Goal: Task Accomplishment & Management: Manage account settings

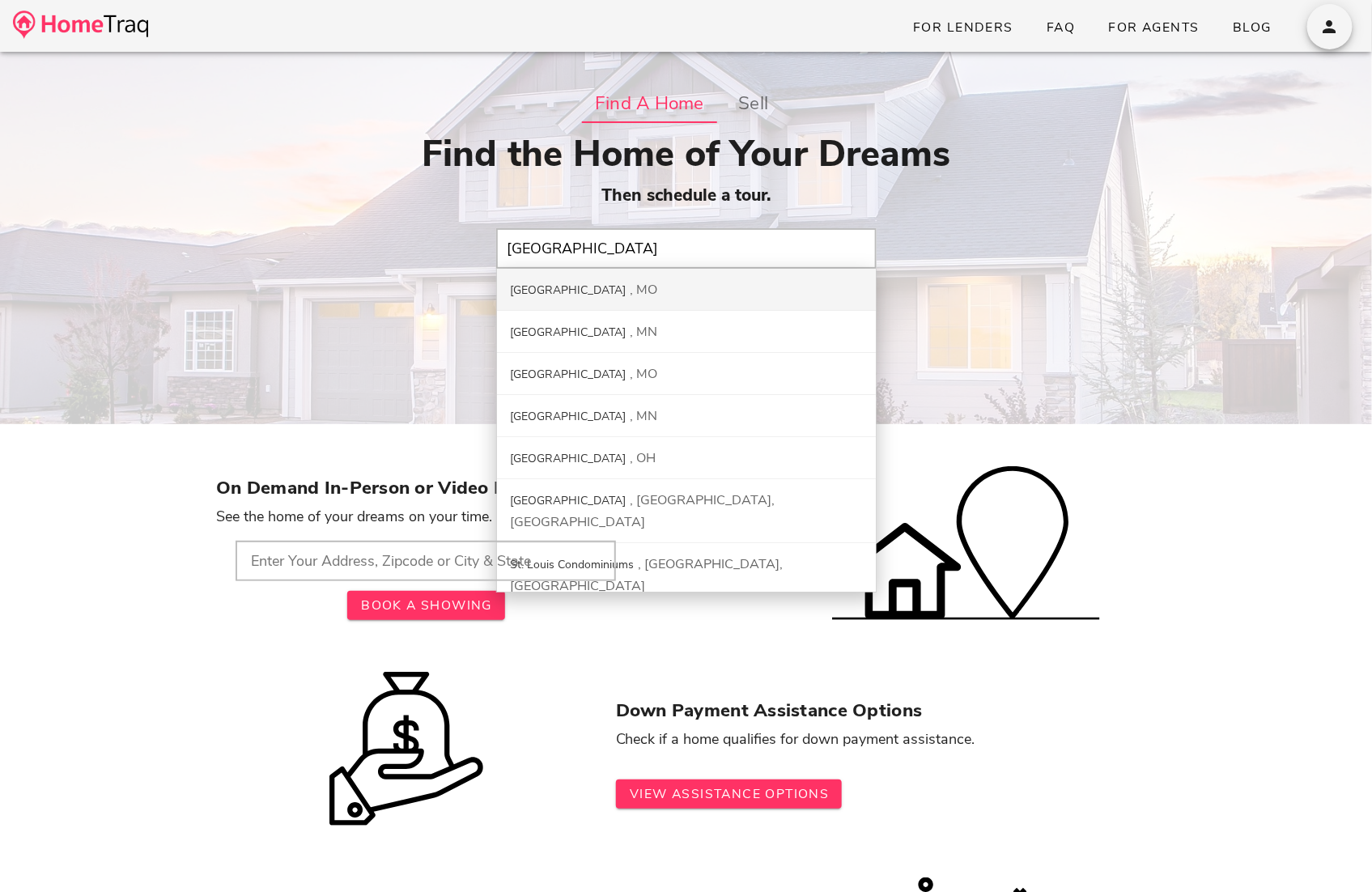
click at [627, 292] on div "St. Louis City MO" at bounding box center [686, 290] width 379 height 42
type input "St. Louis City, MO"
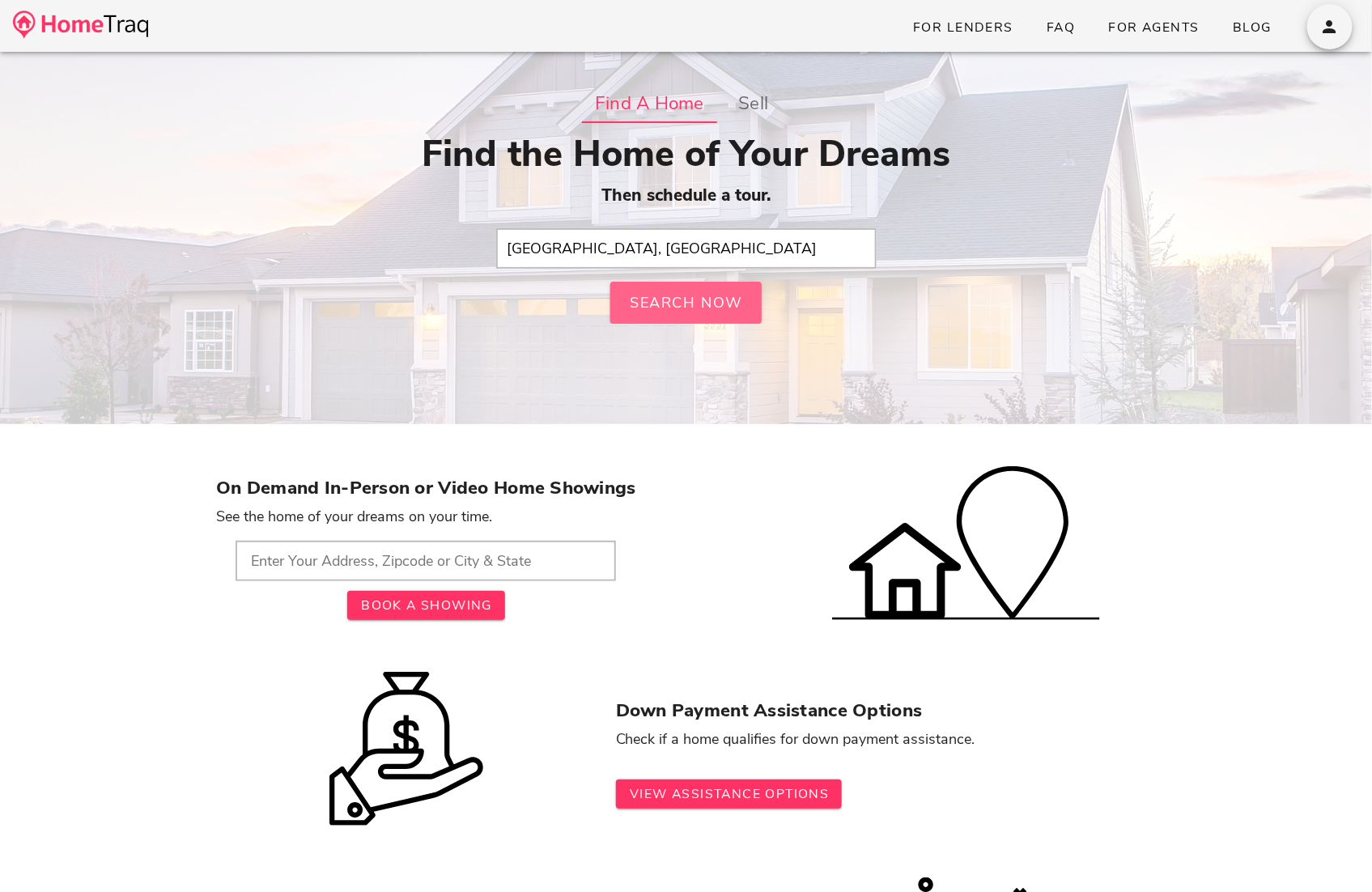
click at [694, 308] on span "Search Now" at bounding box center [686, 302] width 115 height 19
click at [720, 239] on input "text" at bounding box center [686, 249] width 380 height 40
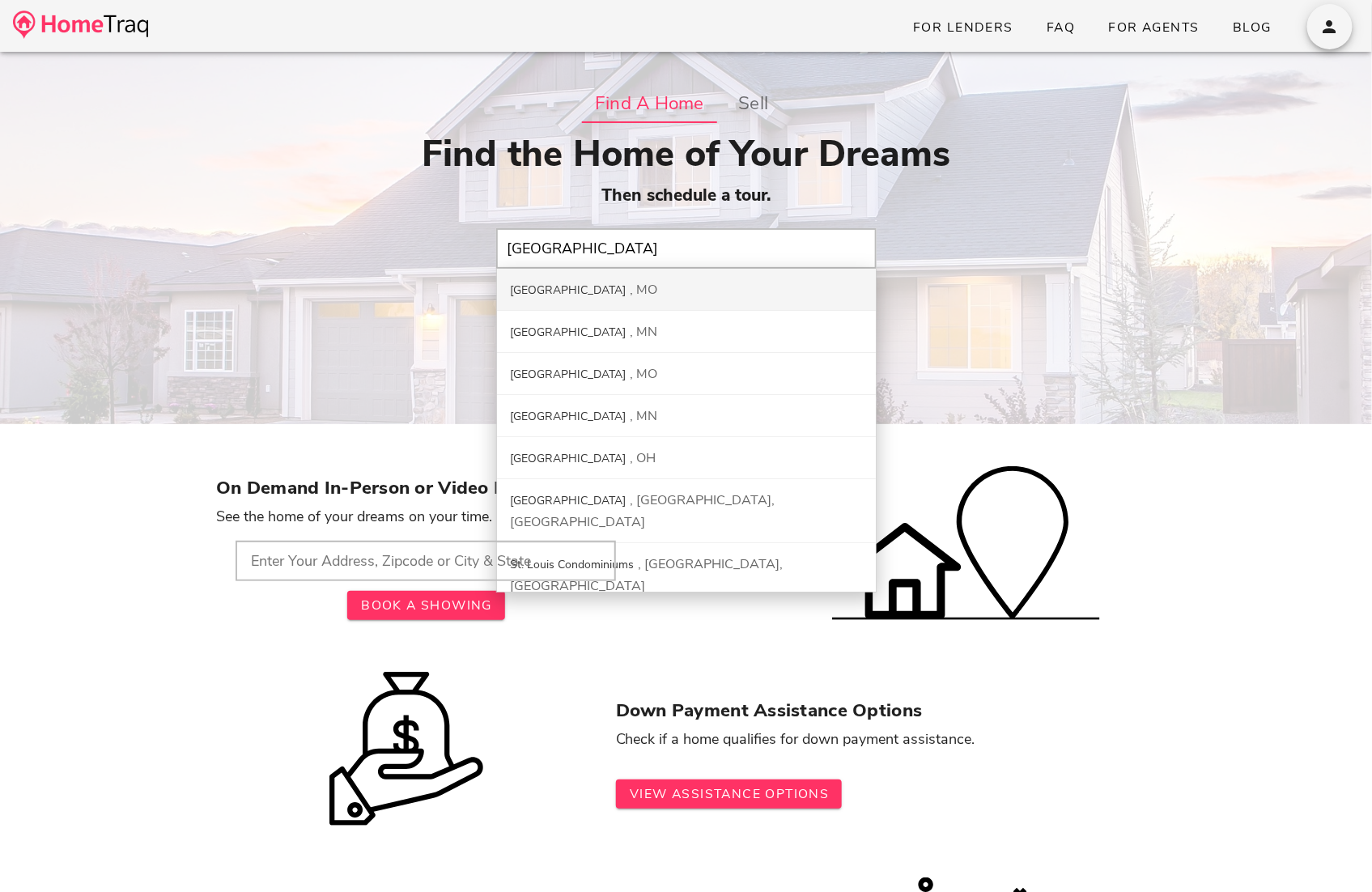
click at [691, 281] on div "St. Louis City MO" at bounding box center [686, 290] width 379 height 42
type input "St. Louis City, MO"
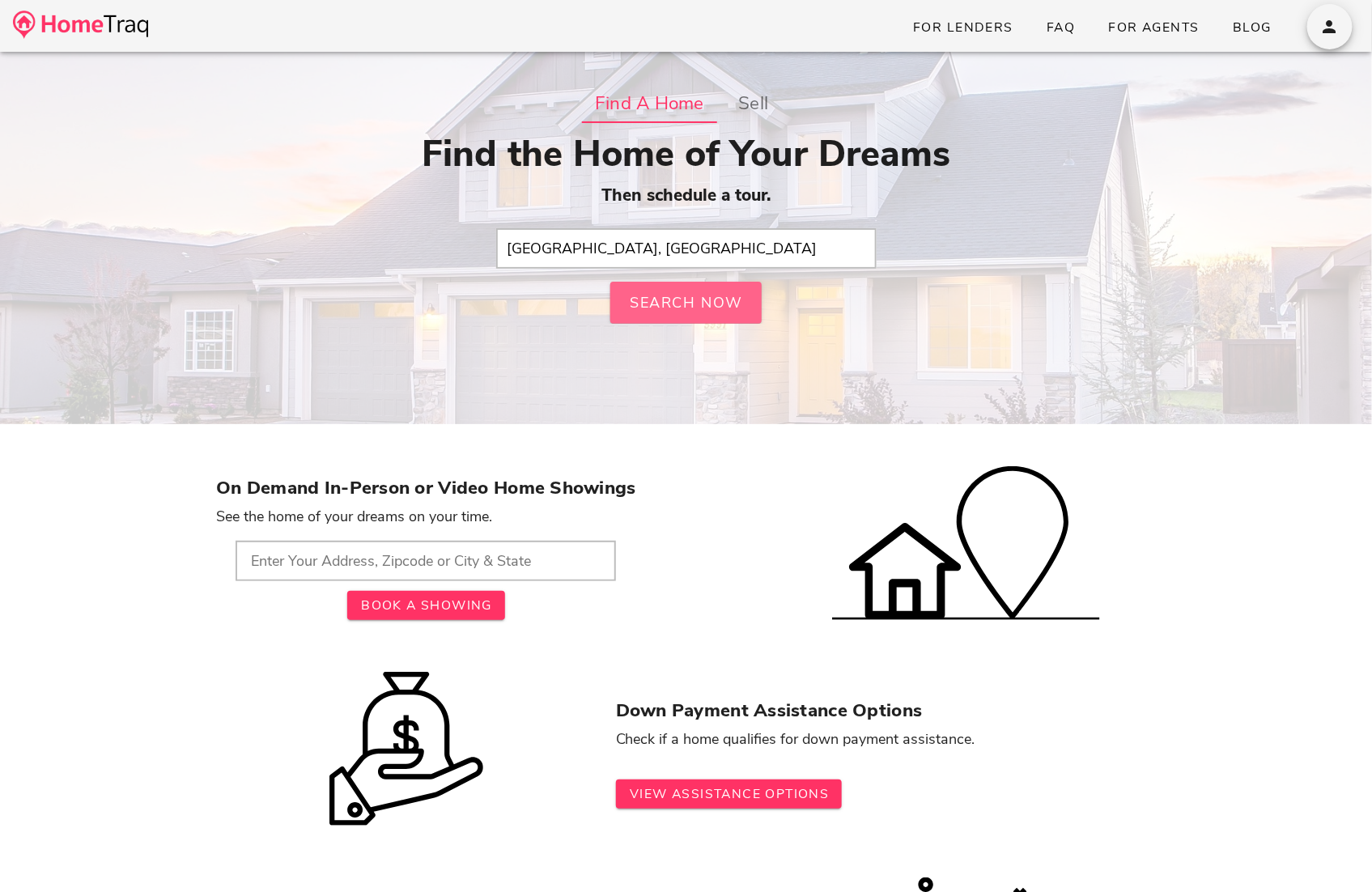
click at [698, 301] on span "Search Now" at bounding box center [686, 302] width 115 height 19
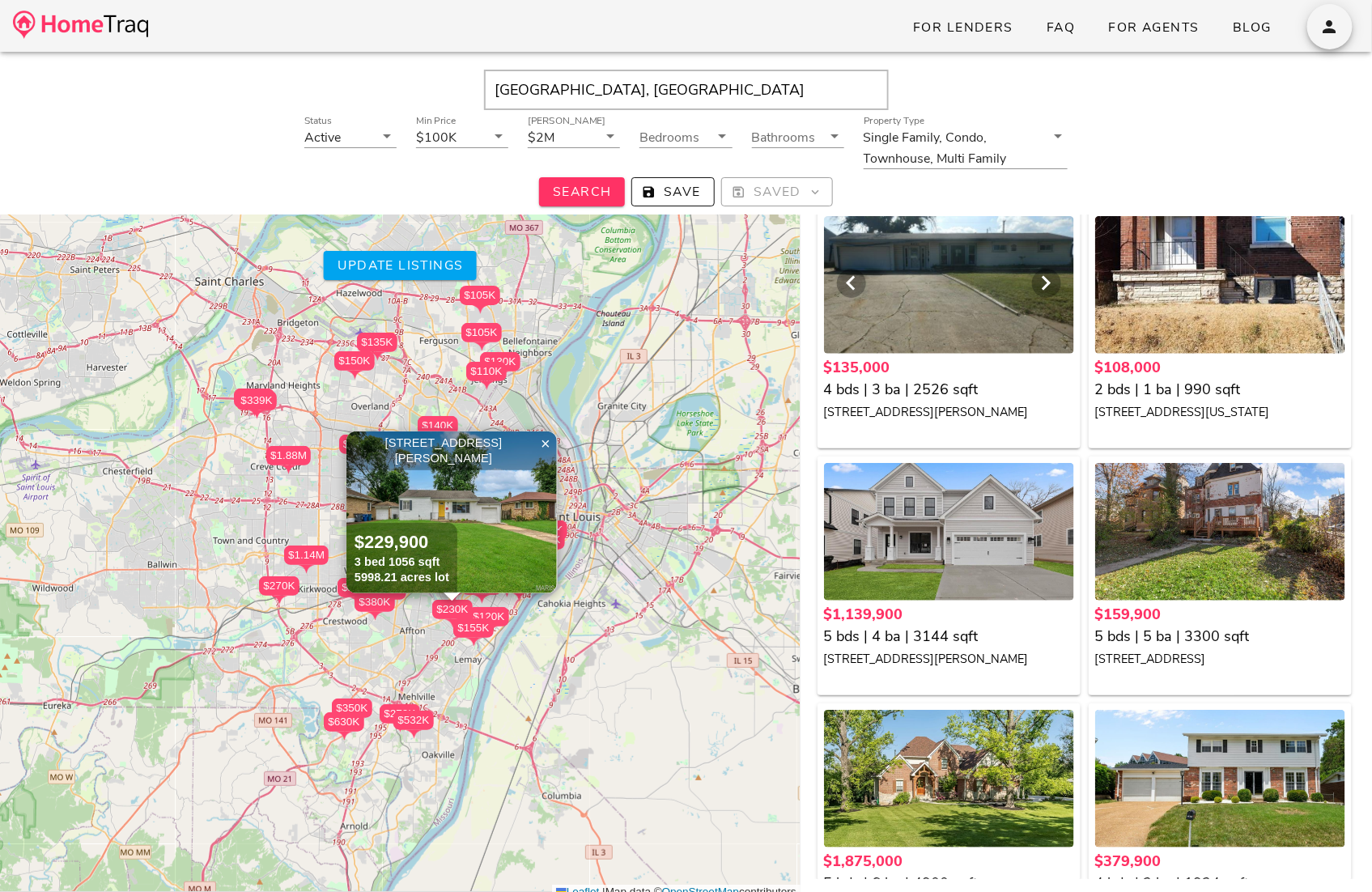
click at [907, 278] on div at bounding box center [949, 284] width 251 height 137
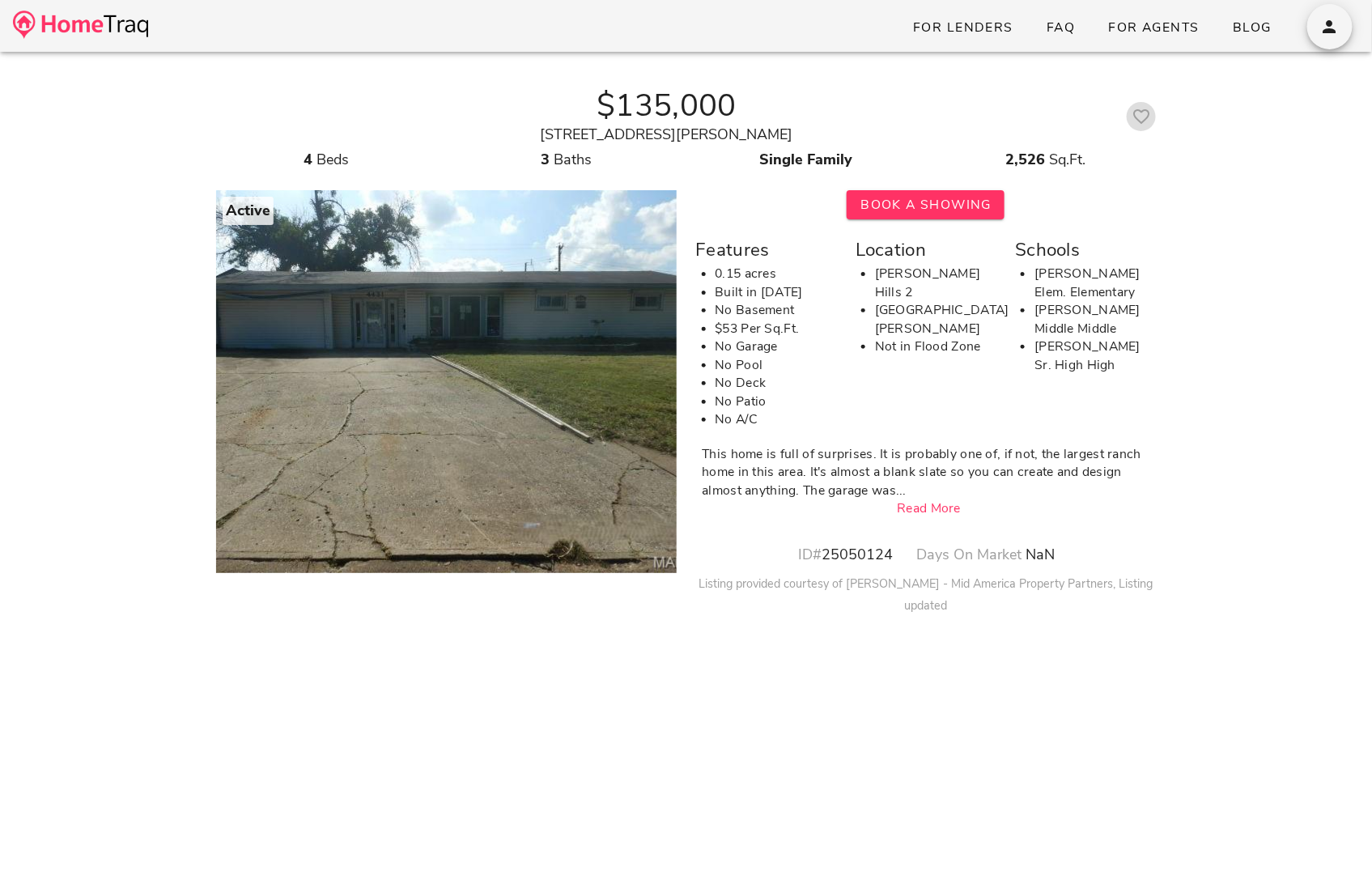
click at [1133, 116] on icon "button" at bounding box center [1142, 116] width 19 height 19
click at [1335, 15] on button "button" at bounding box center [1330, 26] width 45 height 45
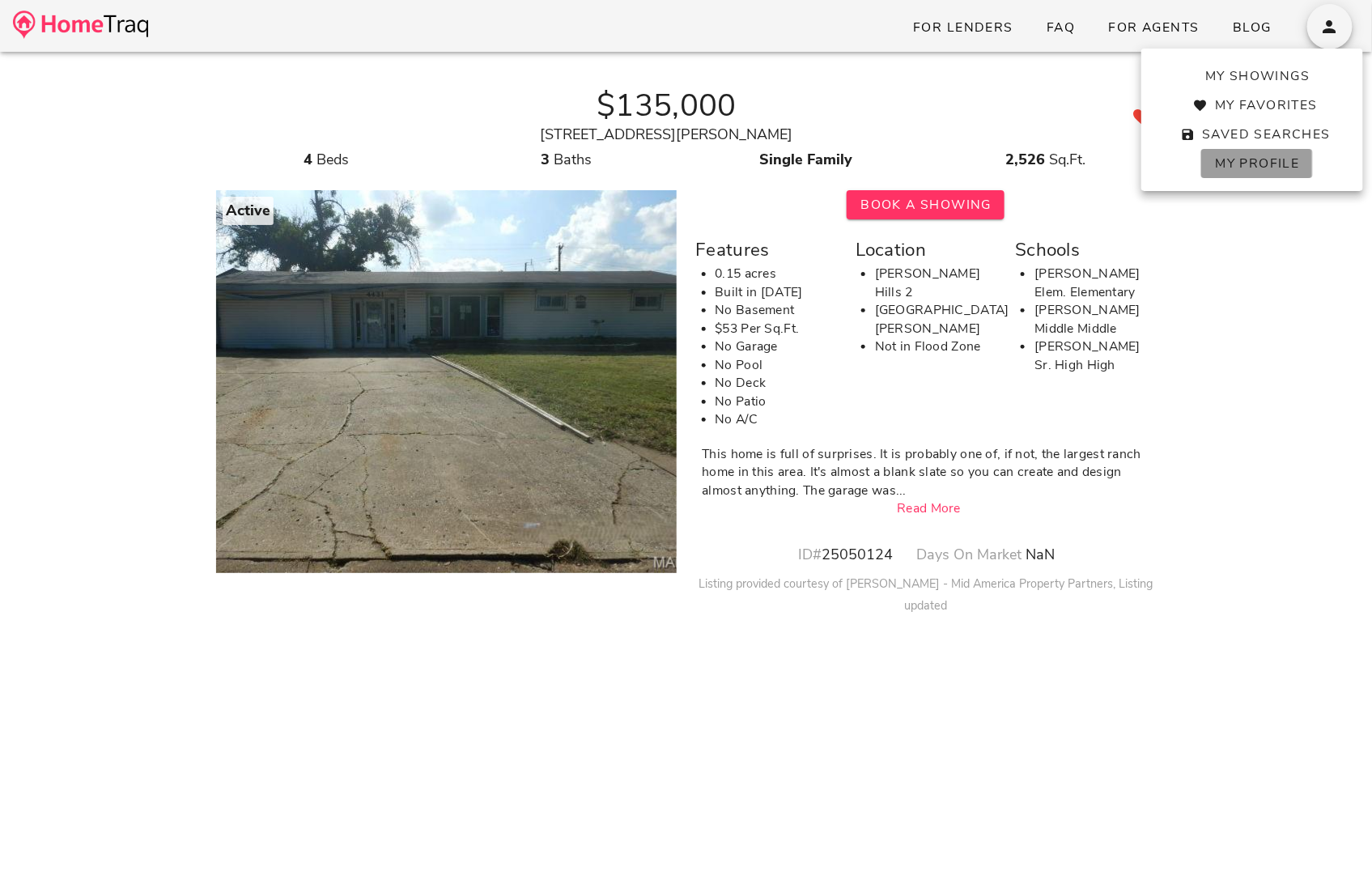
click at [1257, 166] on span "My Profile" at bounding box center [1257, 163] width 85 height 18
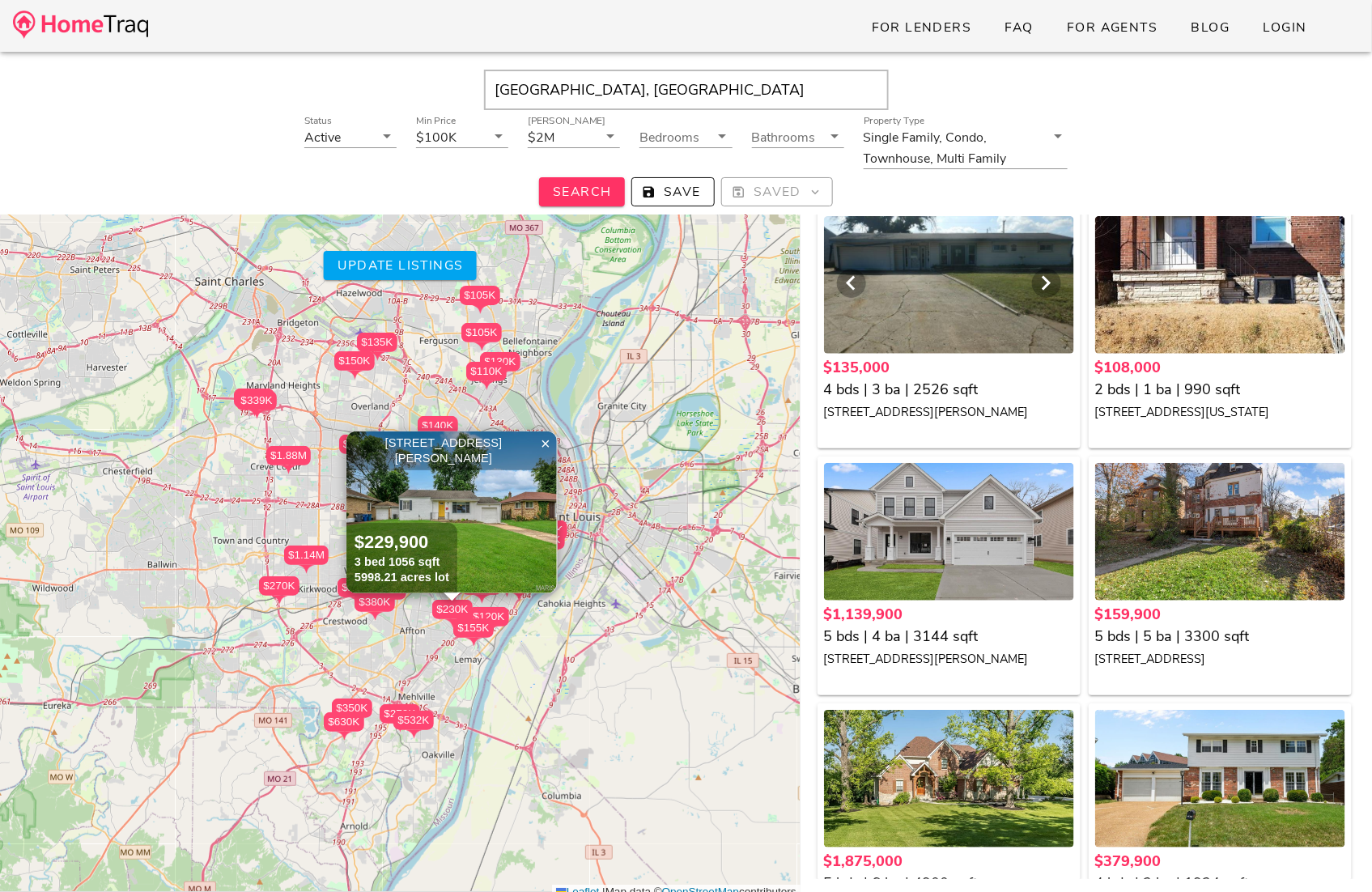
click at [966, 282] on div at bounding box center [949, 284] width 251 height 137
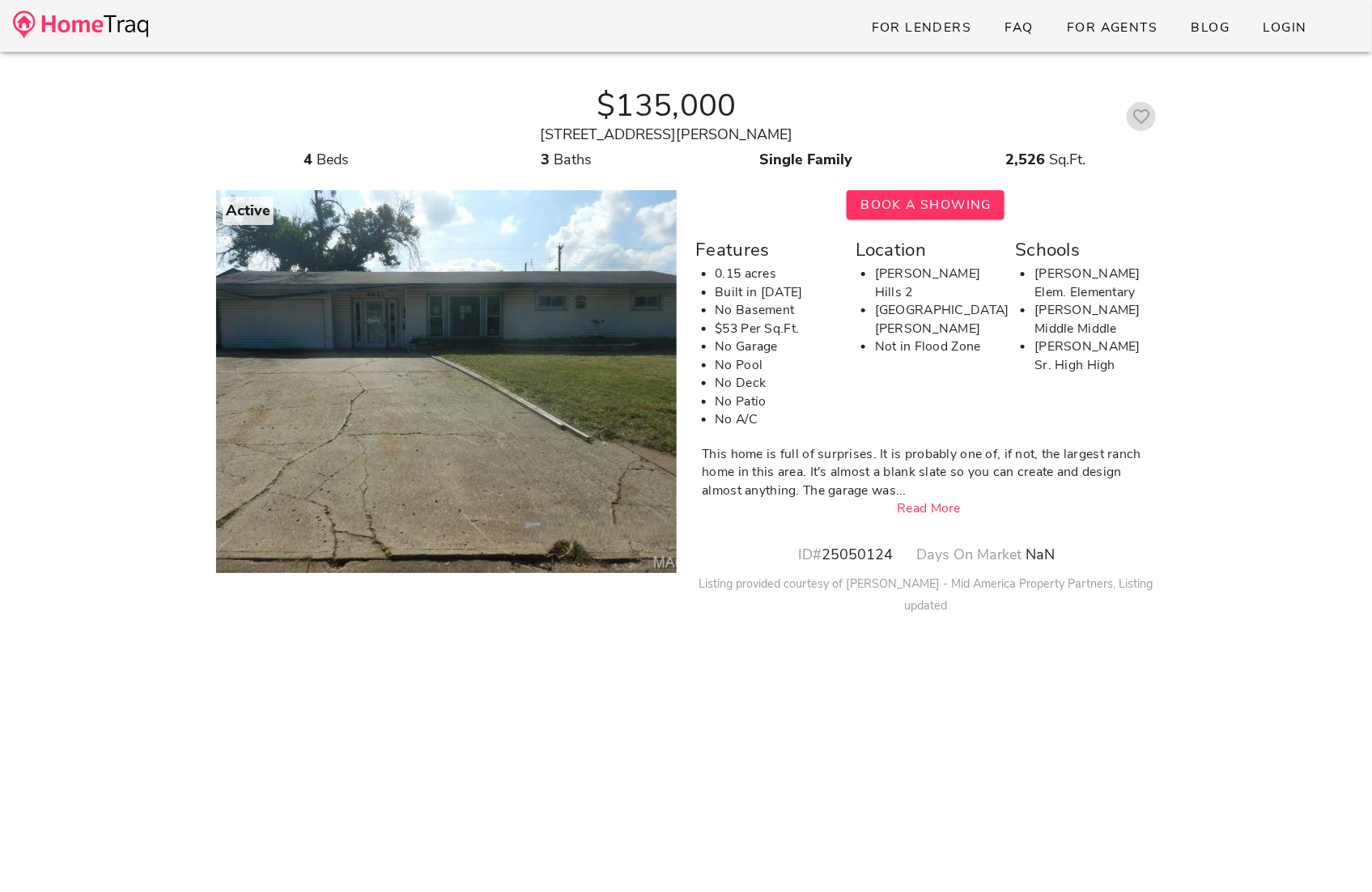
click at [1139, 114] on icon "button" at bounding box center [1142, 116] width 19 height 19
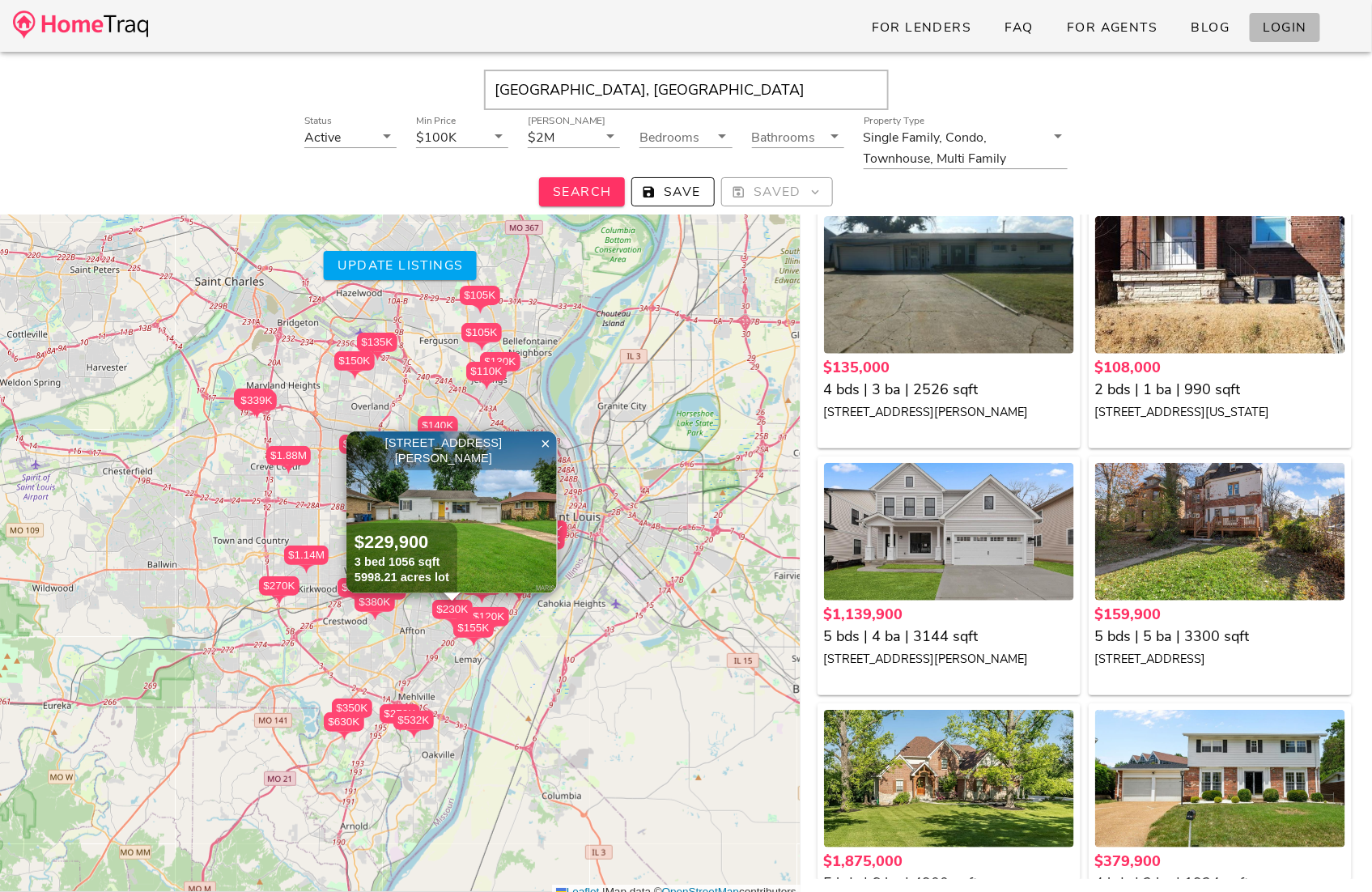
click at [1281, 26] on span "Login" at bounding box center [1285, 27] width 44 height 18
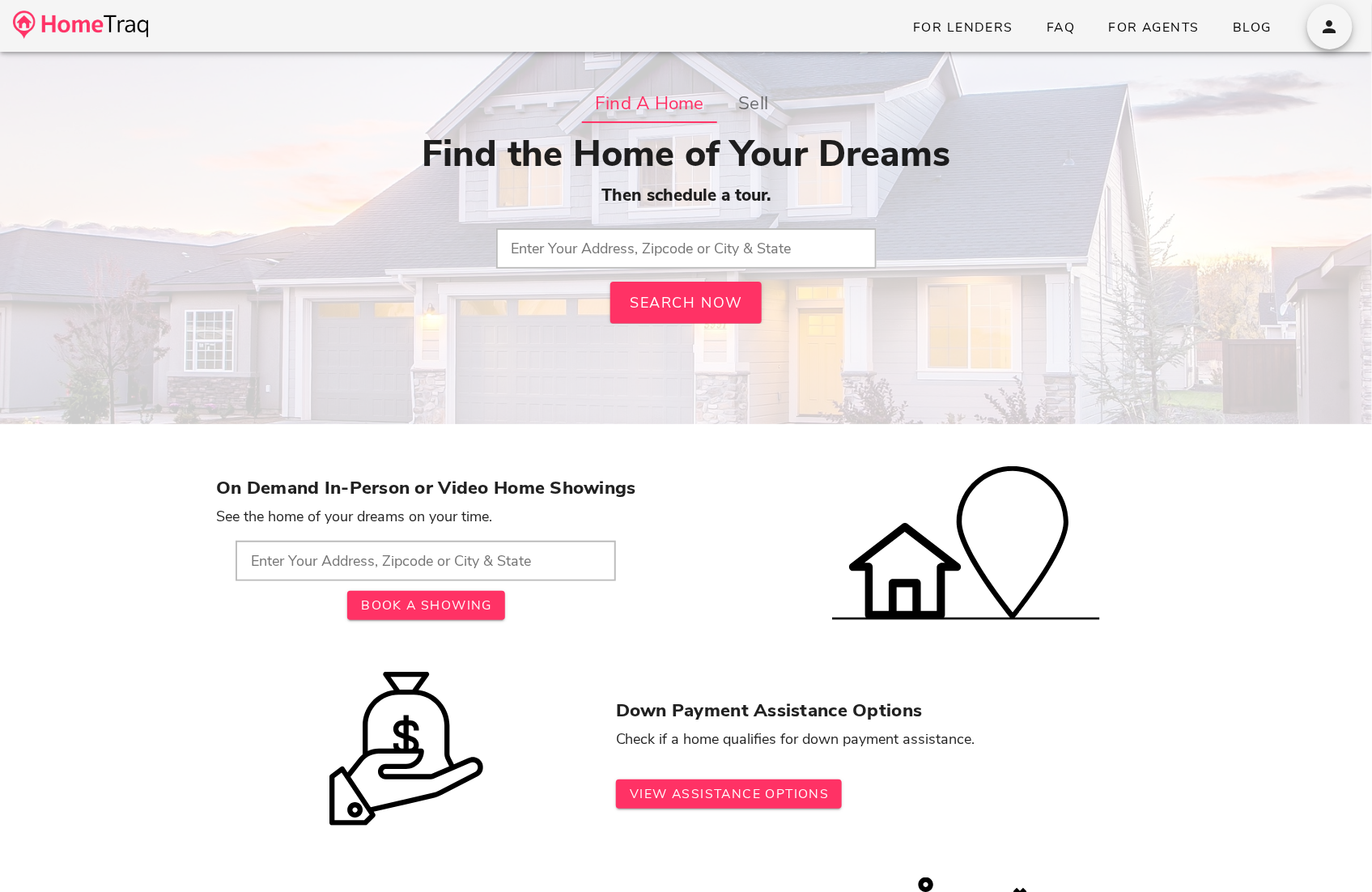
click at [652, 253] on input "text" at bounding box center [686, 249] width 380 height 40
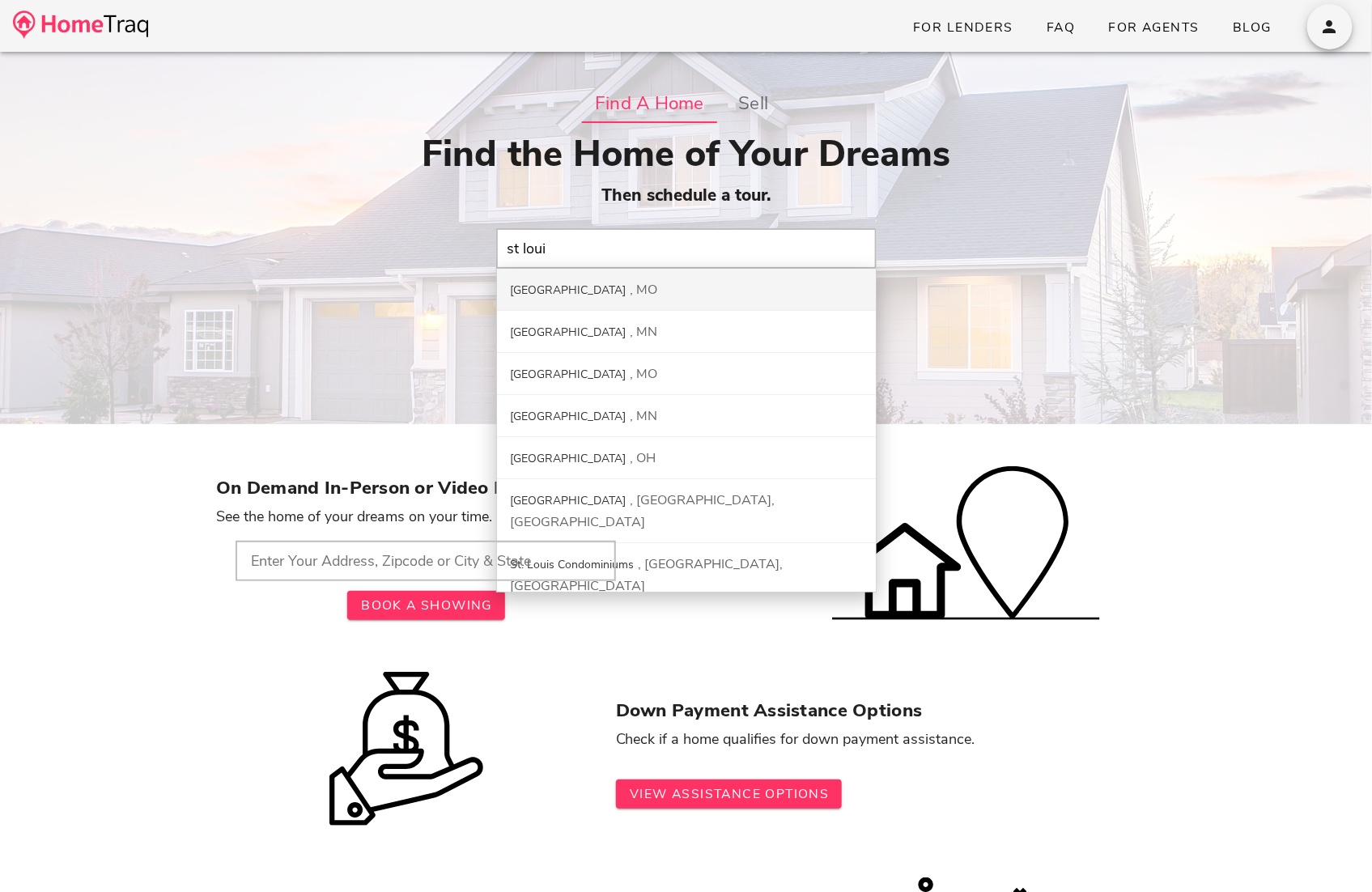
click at [663, 277] on div "St. Louis City MO" at bounding box center [686, 290] width 379 height 42
type input "St. Louis City, MO"
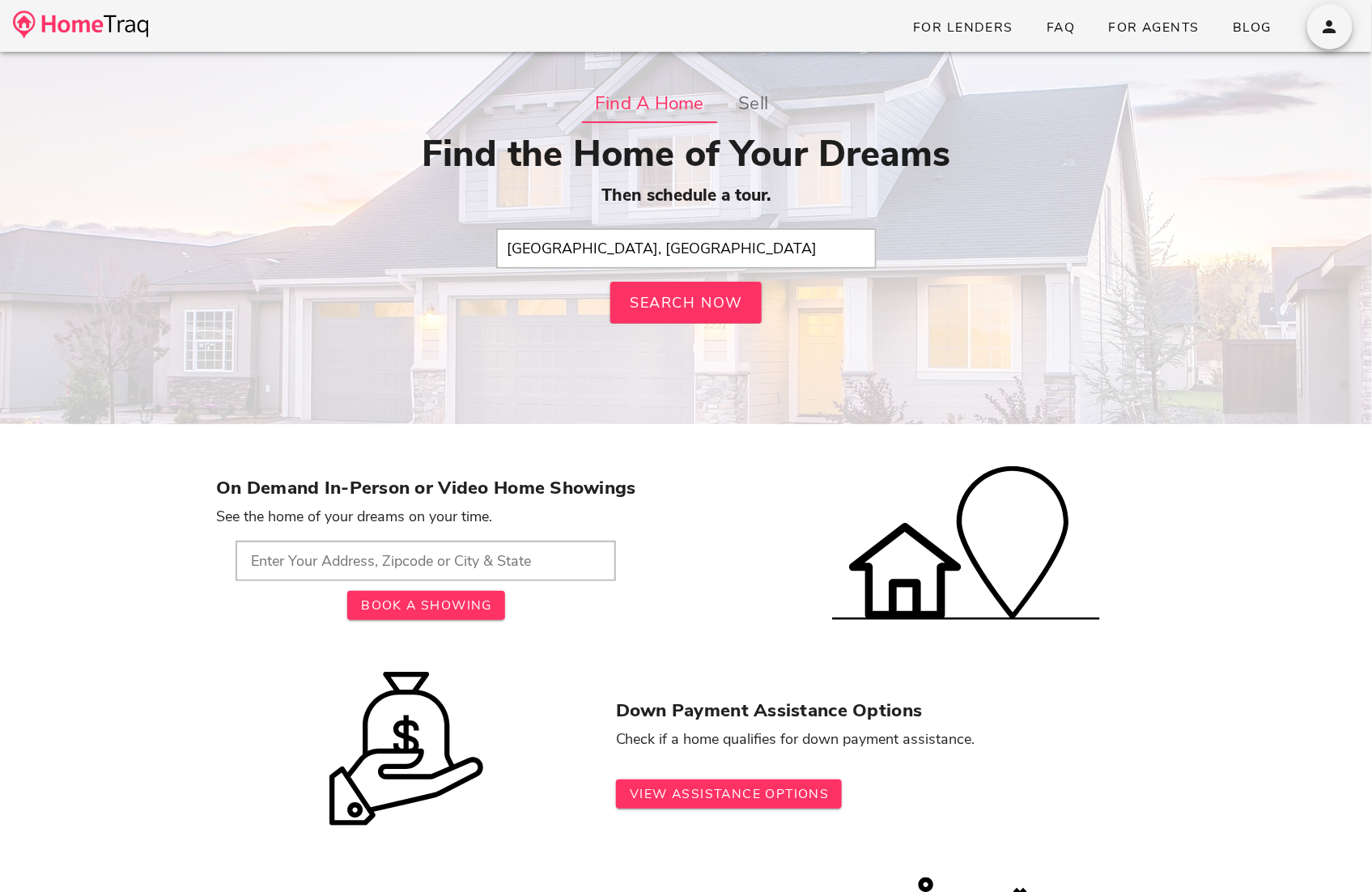
click at [663, 277] on div "Find the Home of Your Dreams Then schedule a tour. St. Louis City, MO Search Now" at bounding box center [686, 228] width 940 height 191
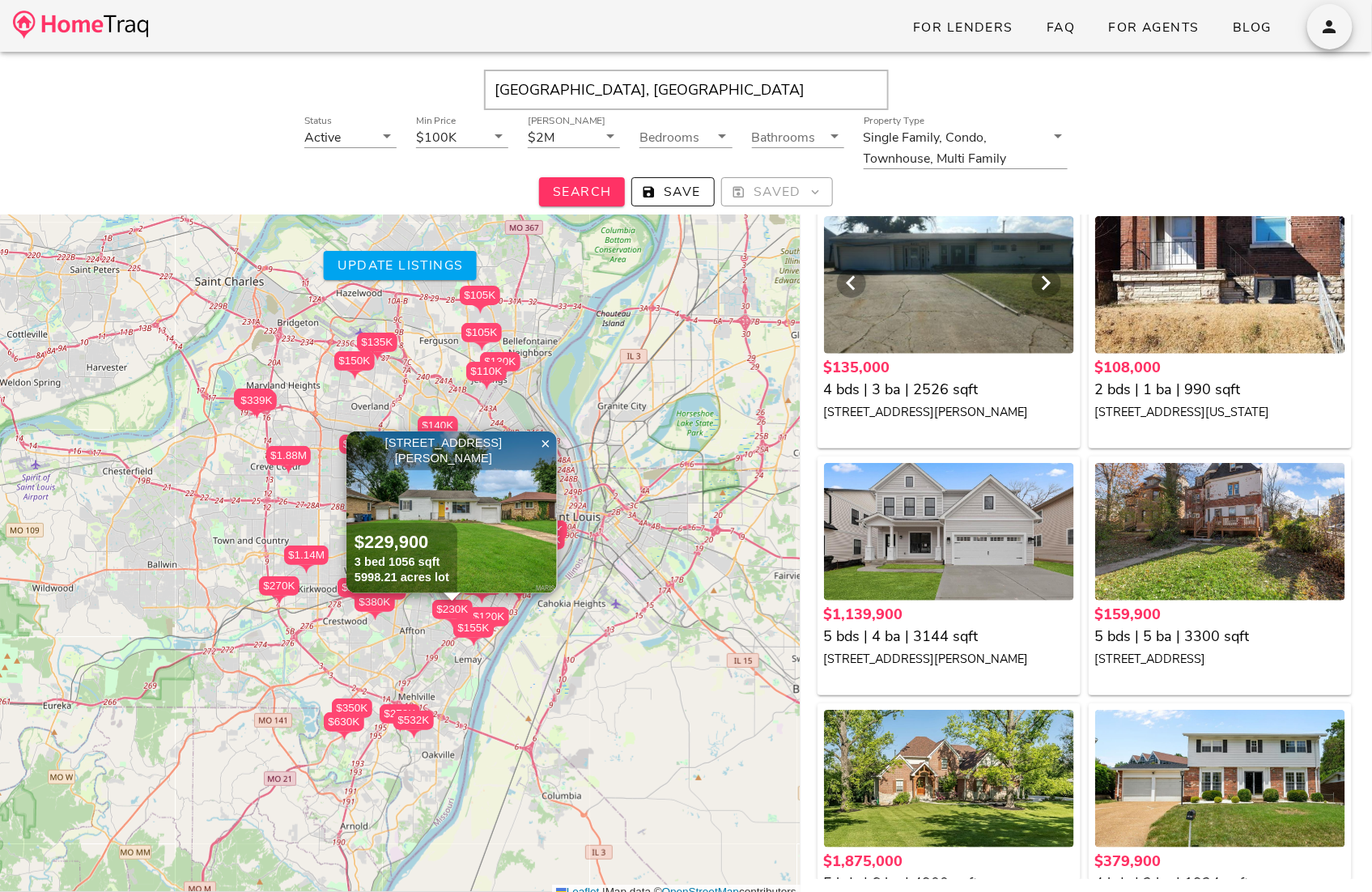
click at [927, 283] on div at bounding box center [949, 284] width 251 height 137
click at [1319, 18] on span "button" at bounding box center [1330, 27] width 45 height 19
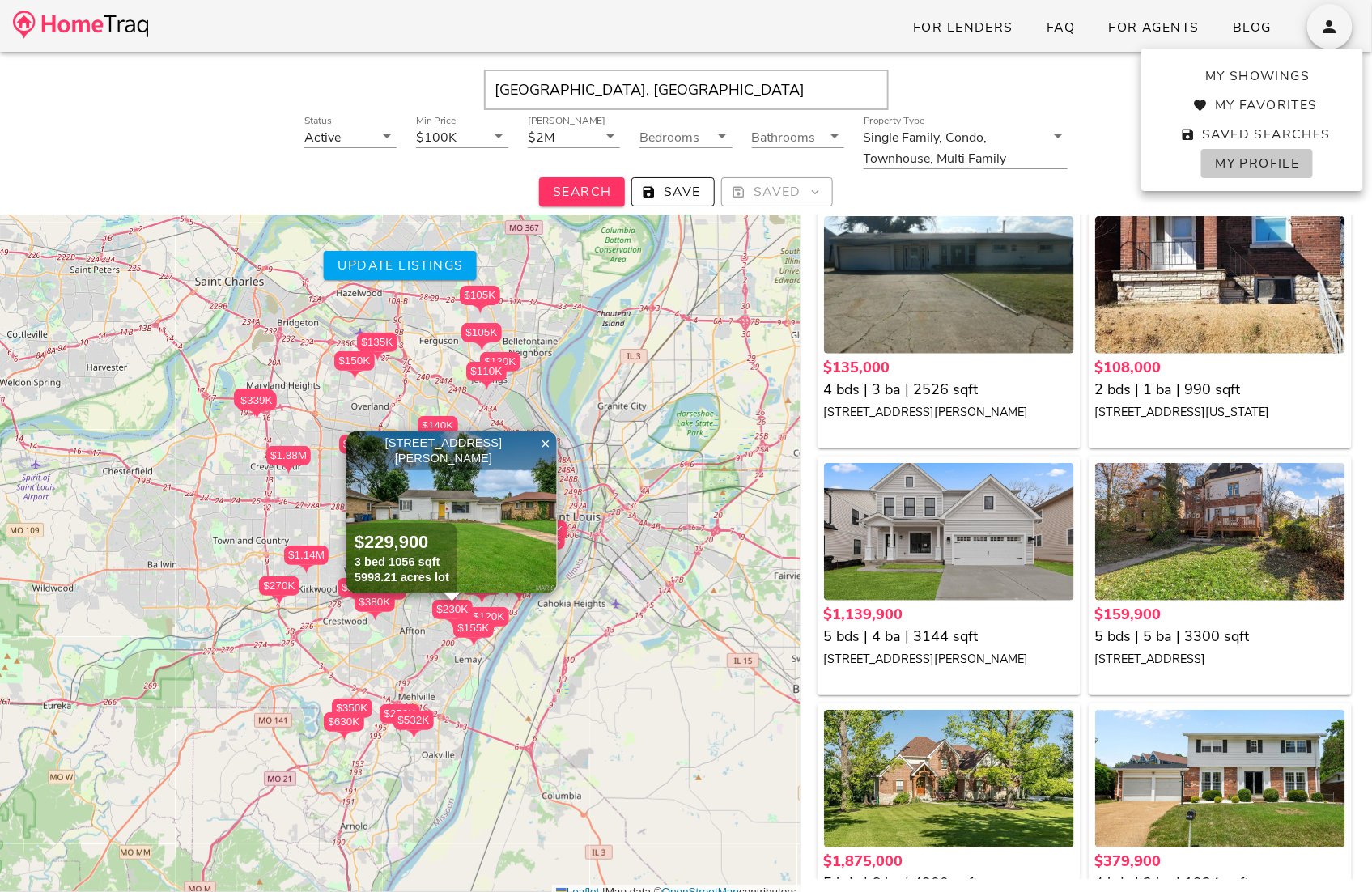
click at [1279, 157] on span "My Profile" at bounding box center [1257, 163] width 85 height 18
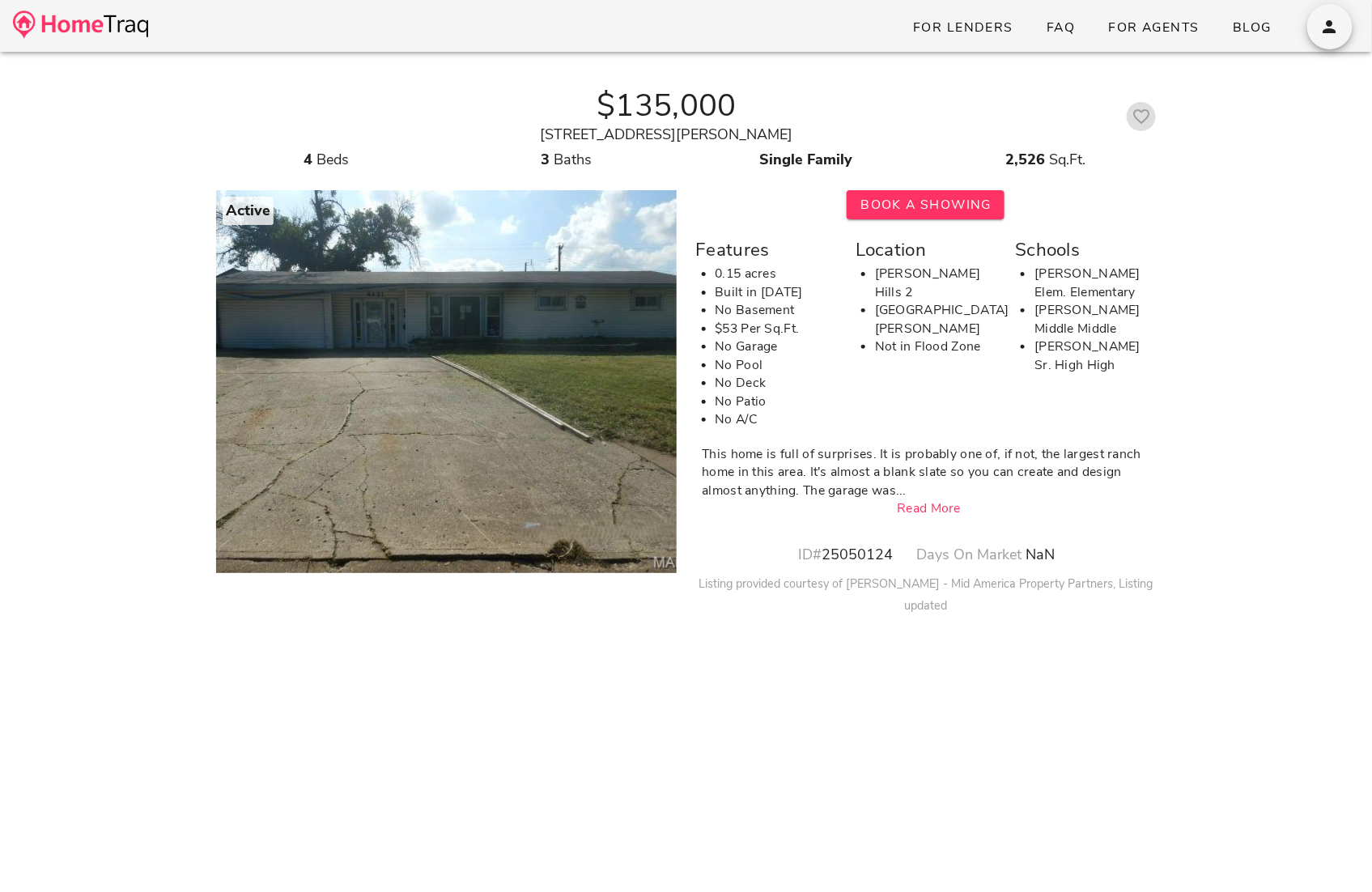
click at [1137, 119] on icon "button" at bounding box center [1142, 116] width 19 height 19
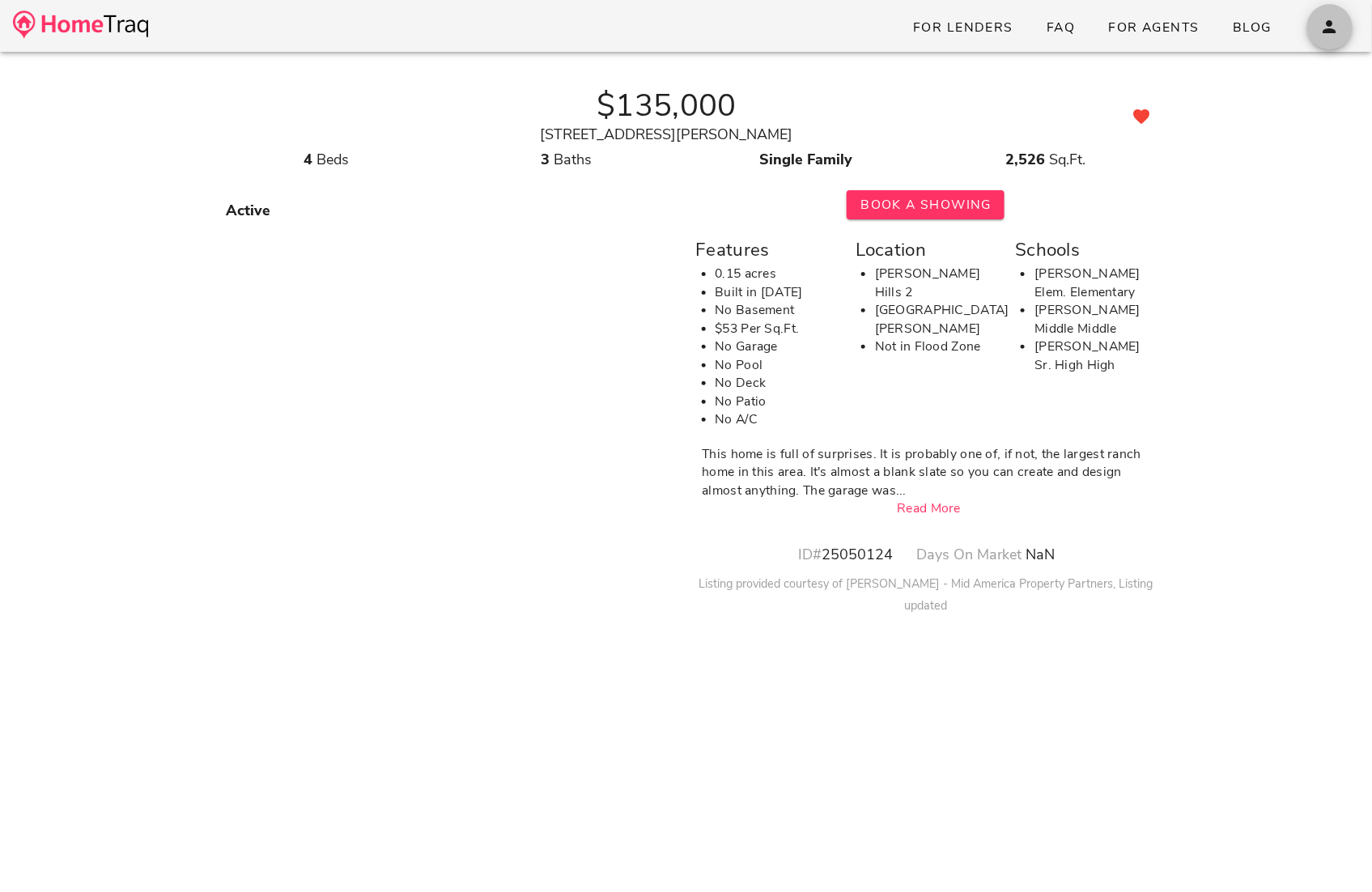
click at [1314, 22] on span "button" at bounding box center [1330, 27] width 45 height 19
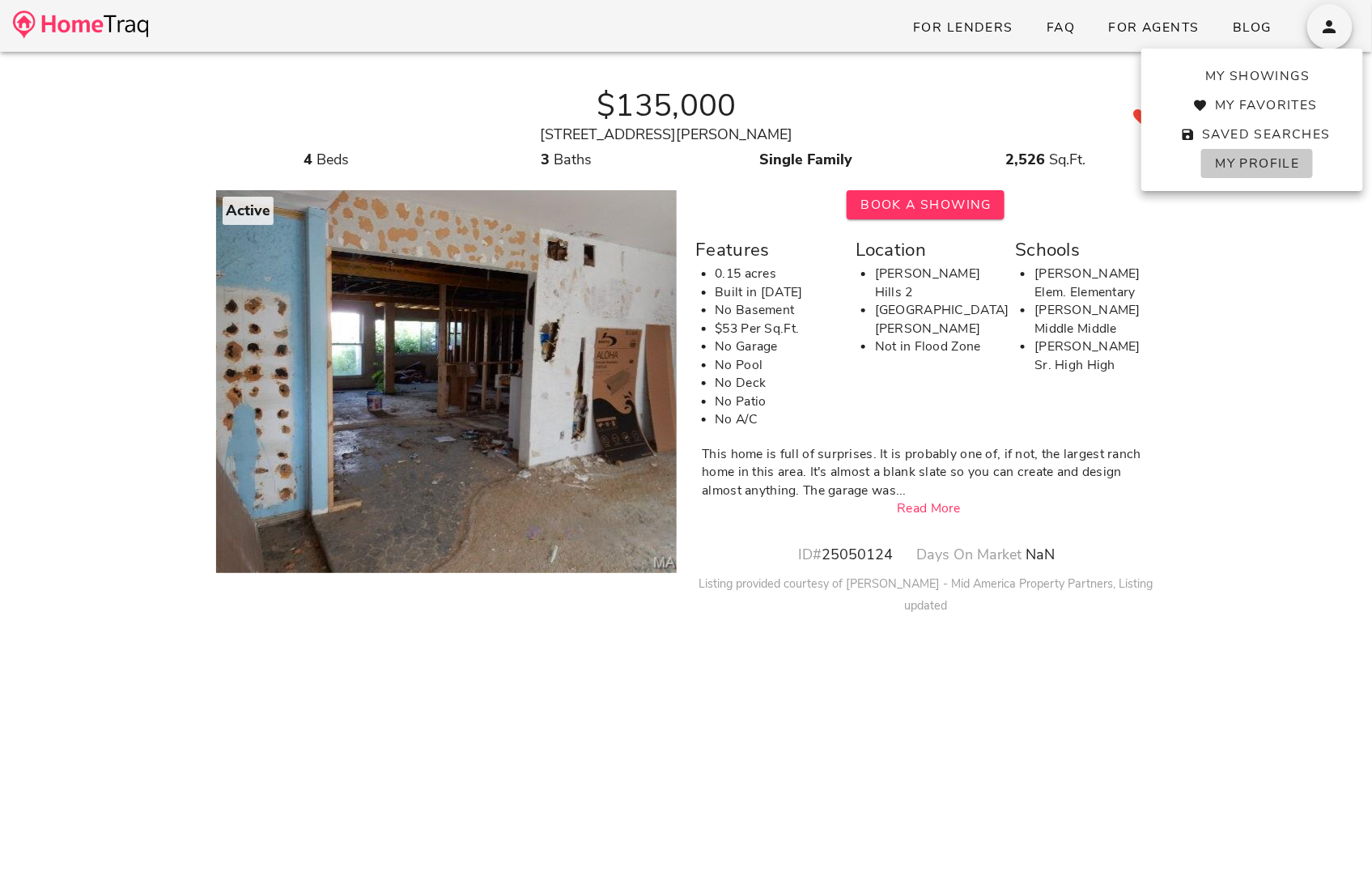
click at [1263, 170] on span "My Profile" at bounding box center [1257, 163] width 85 height 18
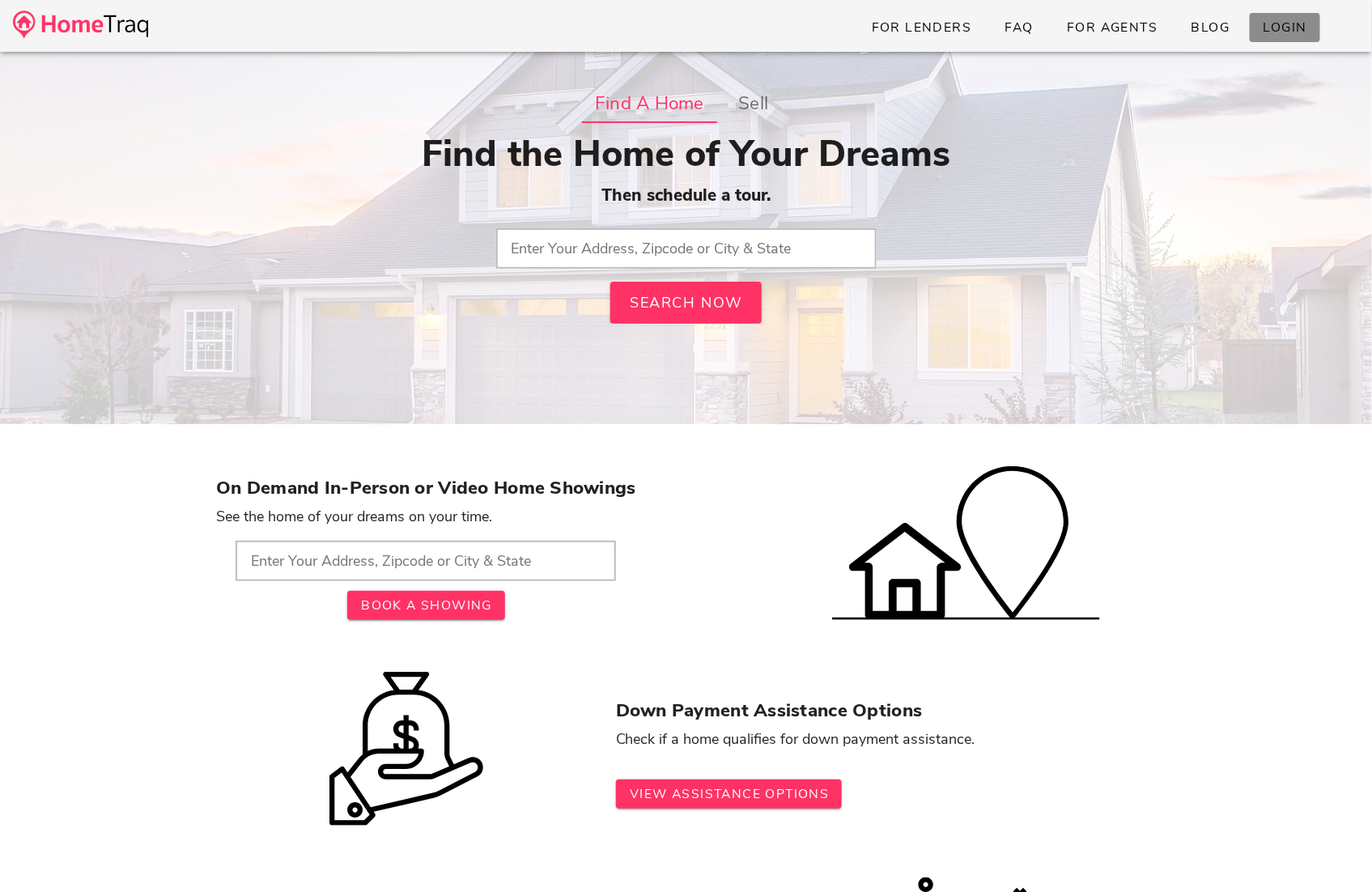
click at [1262, 17] on link "Login" at bounding box center [1285, 27] width 70 height 29
